Goal: Contribute content: Add original content to the website for others to see

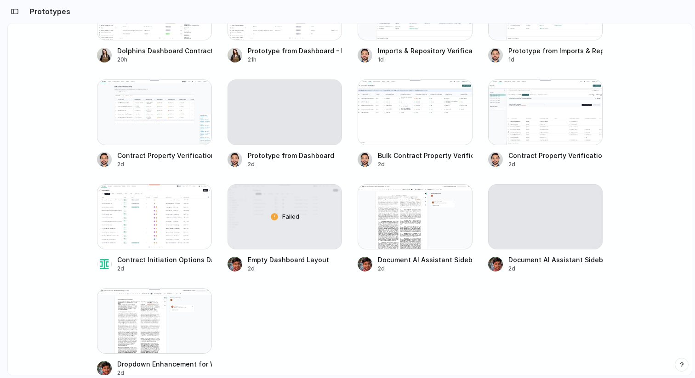
scroll to position [192, 0]
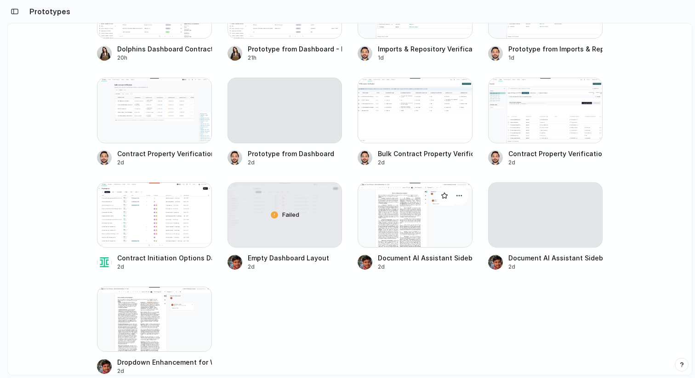
click at [395, 222] on div at bounding box center [414, 214] width 115 height 65
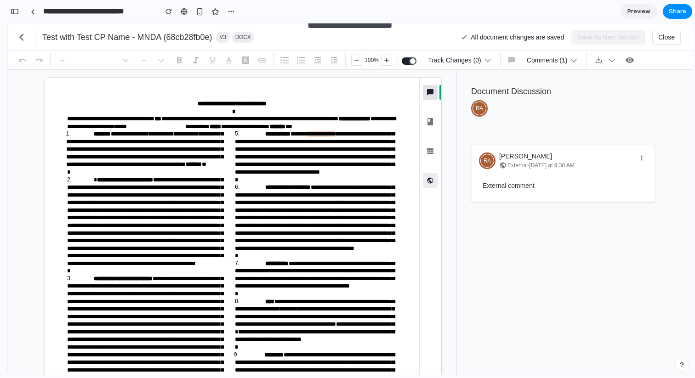
click at [431, 178] on icon "button" at bounding box center [429, 180] width 9 height 9
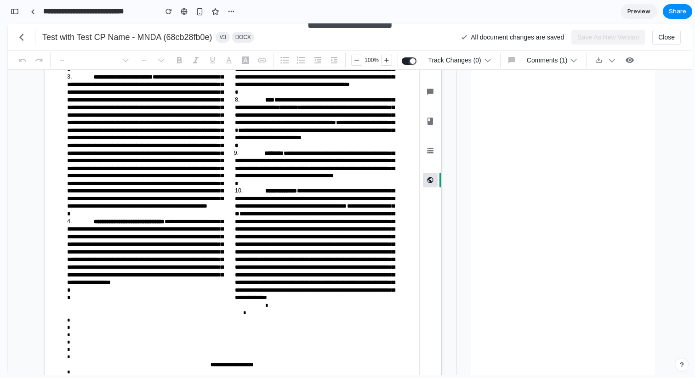
scroll to position [342, 0]
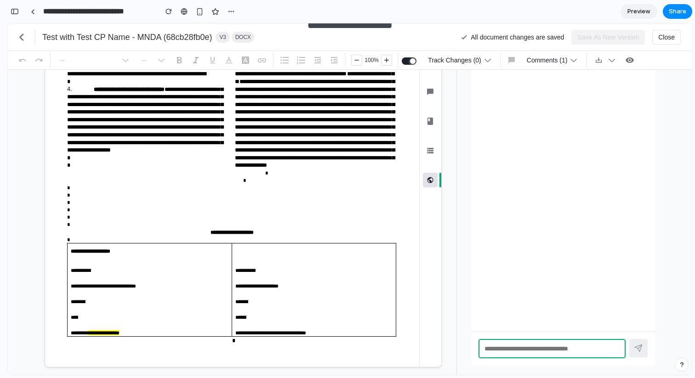
click at [523, 358] on textarea at bounding box center [551, 348] width 147 height 19
click at [515, 348] on textarea at bounding box center [551, 348] width 147 height 19
type textarea "**********"
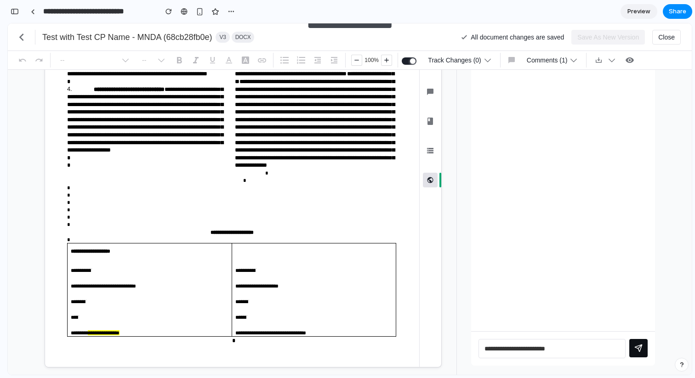
click at [643, 352] on button at bounding box center [638, 348] width 18 height 18
